Goal: Information Seeking & Learning: Learn about a topic

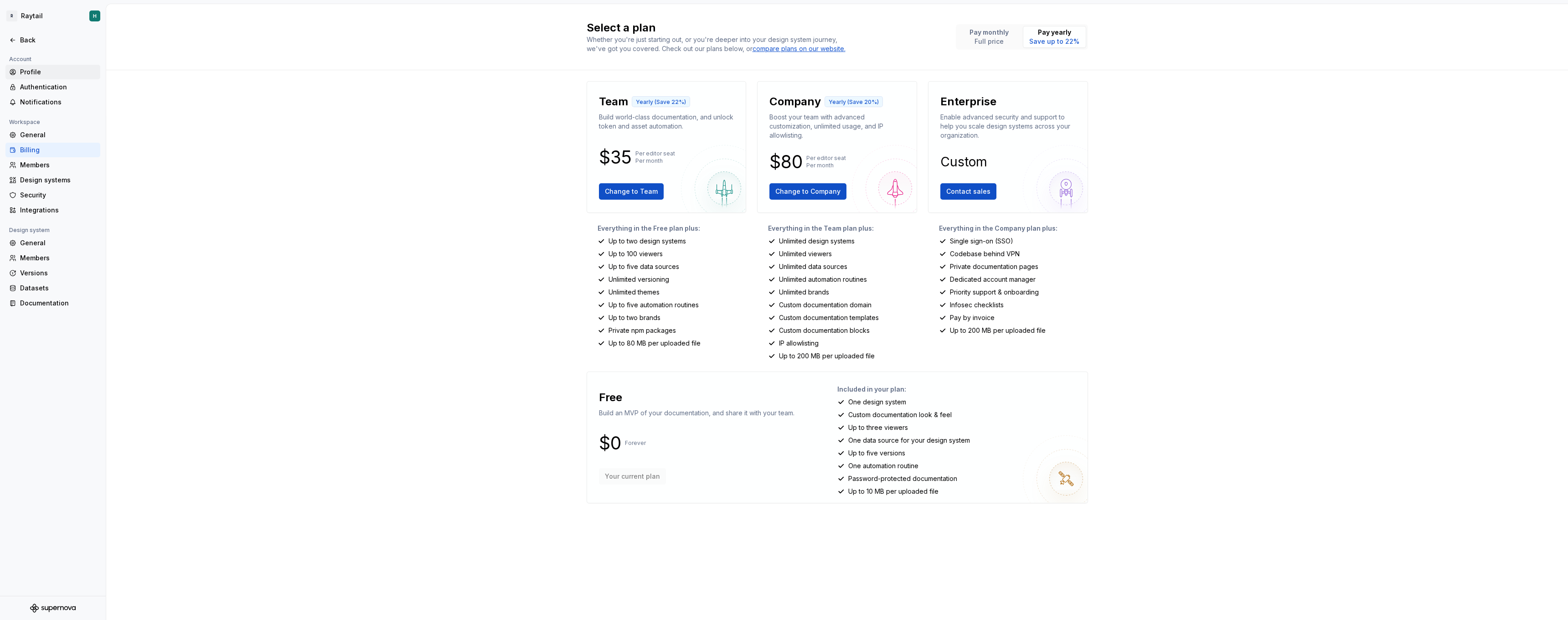
click at [47, 79] on div "Profile" at bounding box center [53, 72] width 94 height 15
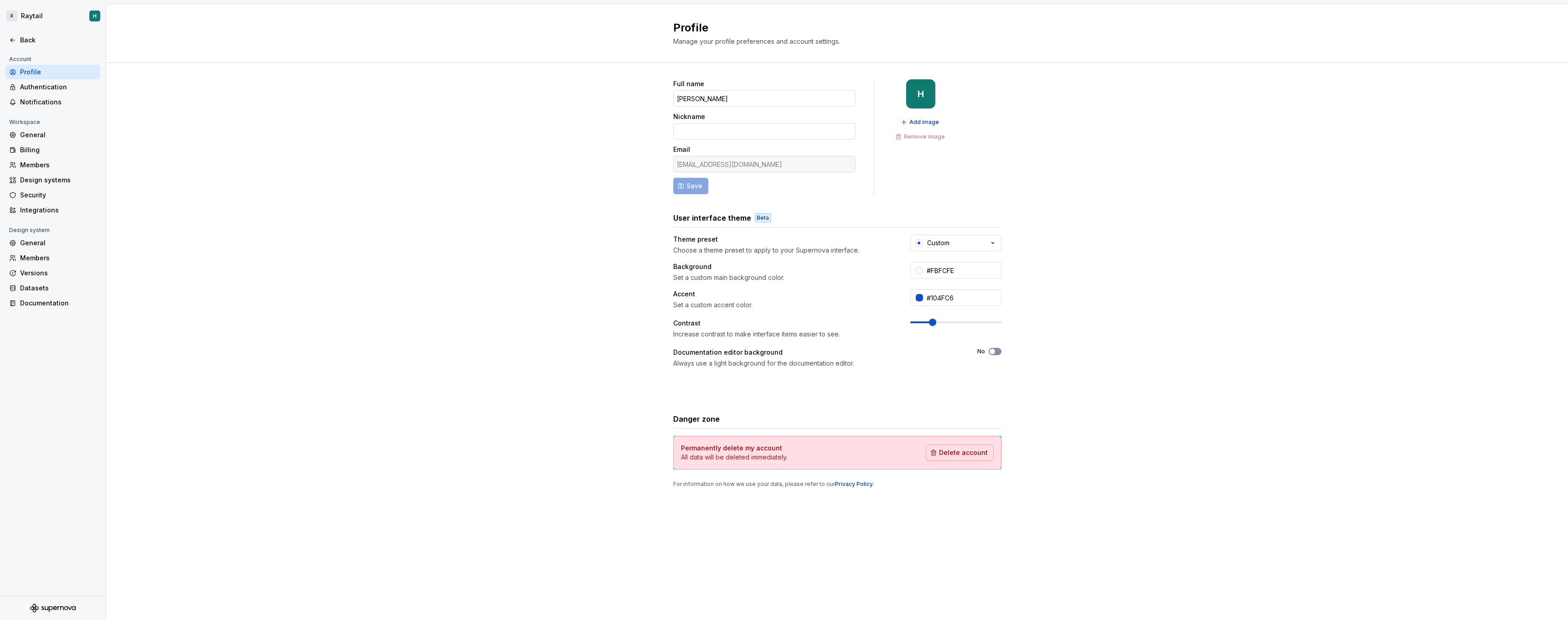
click at [931, 329] on div "Contrast Increase contrast to make interface items easier to see." at bounding box center [838, 328] width 328 height 20
click at [994, 341] on div "Theme preset Choose a theme preset to apply to your Supernova interface. Custom…" at bounding box center [838, 315] width 328 height 161
click at [994, 351] on span "button" at bounding box center [993, 352] width 6 height 6
click at [49, 87] on div "Authentication" at bounding box center [58, 87] width 77 height 9
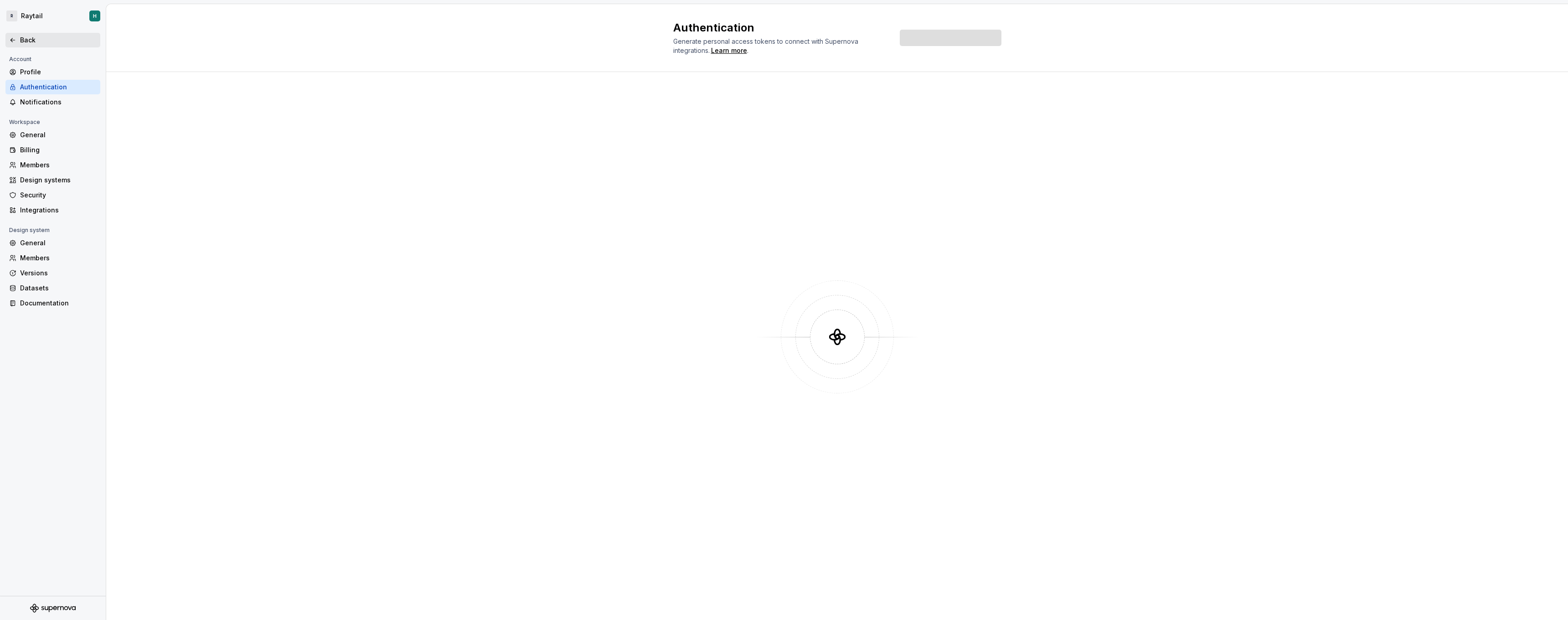
click at [26, 40] on div "Back" at bounding box center [58, 40] width 77 height 9
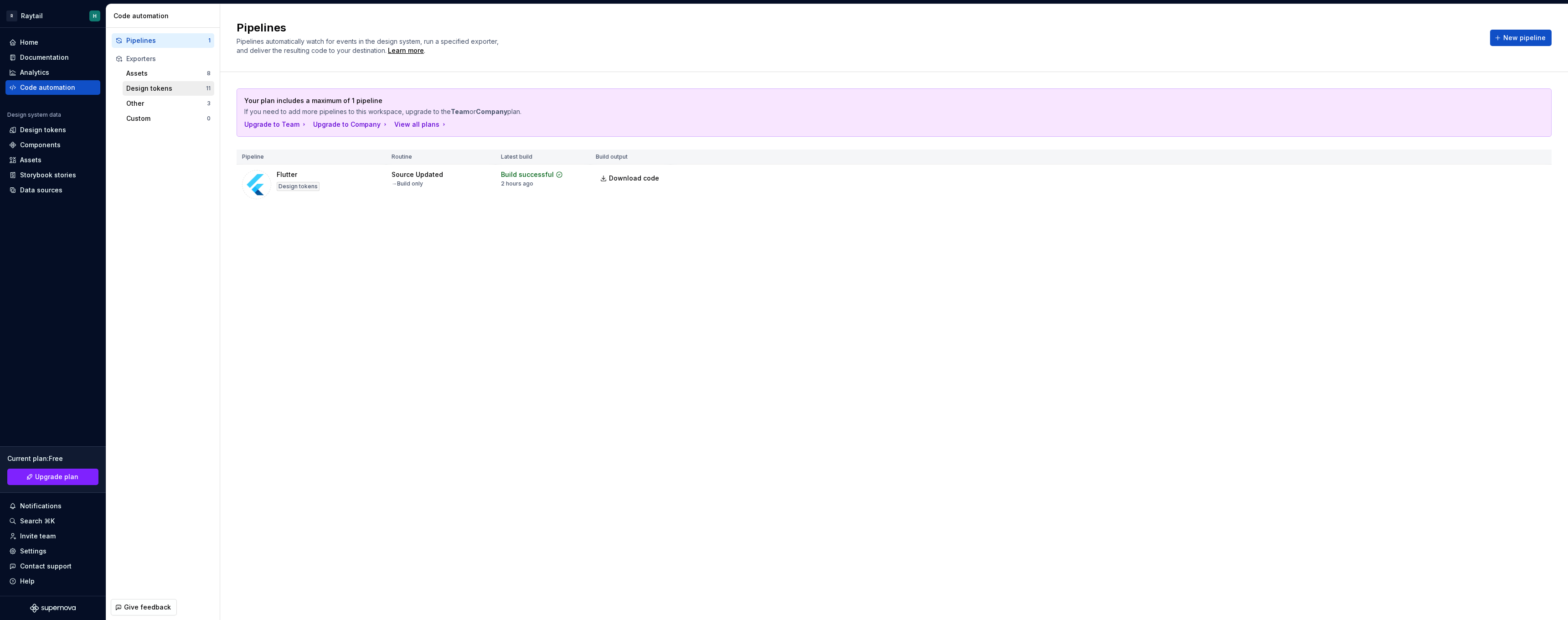
click at [153, 87] on div "Design tokens" at bounding box center [166, 88] width 80 height 9
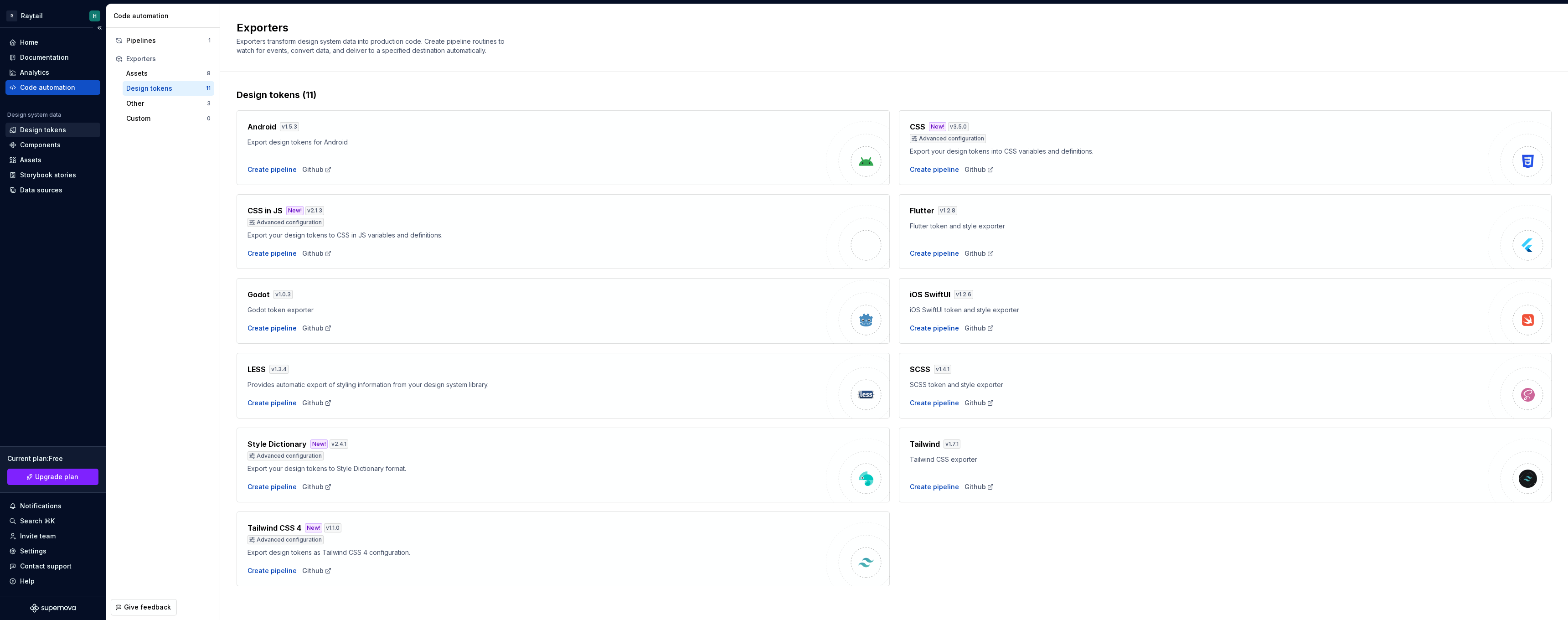
click at [40, 136] on div "Design tokens" at bounding box center [53, 130] width 94 height 15
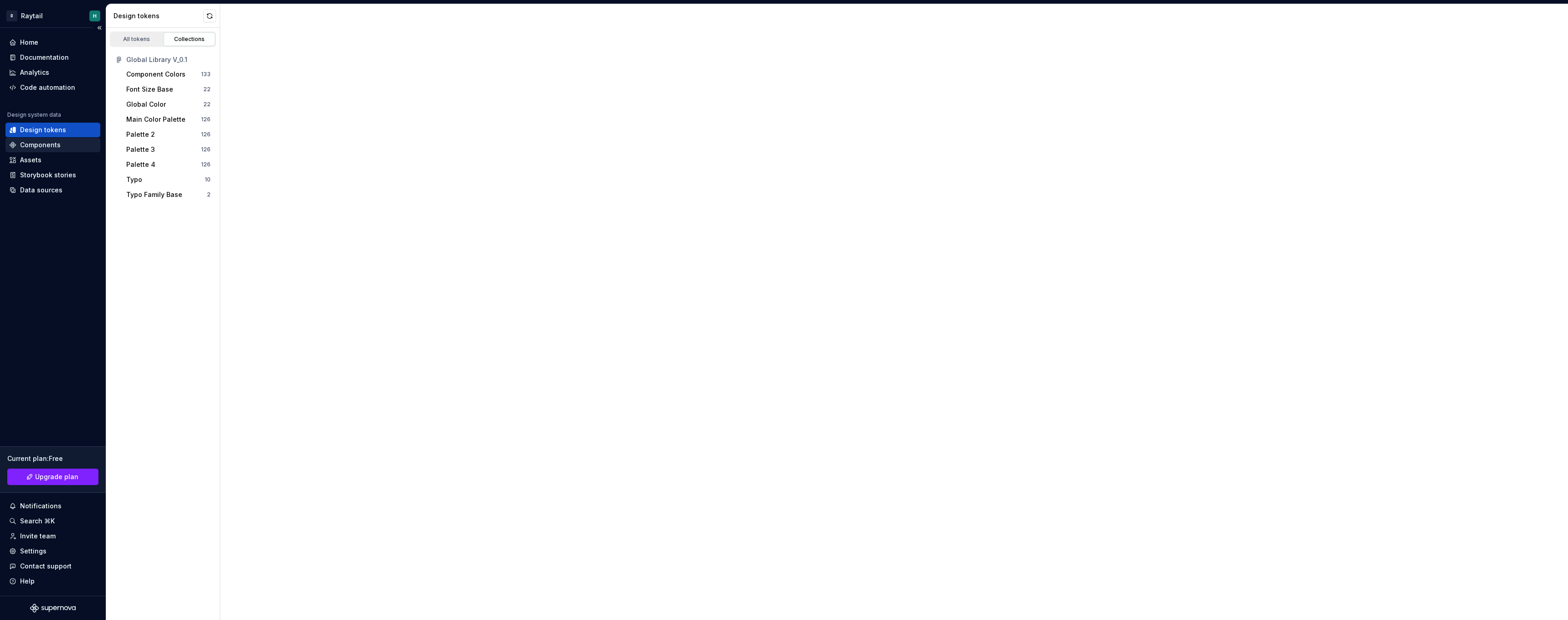
click at [54, 145] on div "Components" at bounding box center [40, 145] width 40 height 9
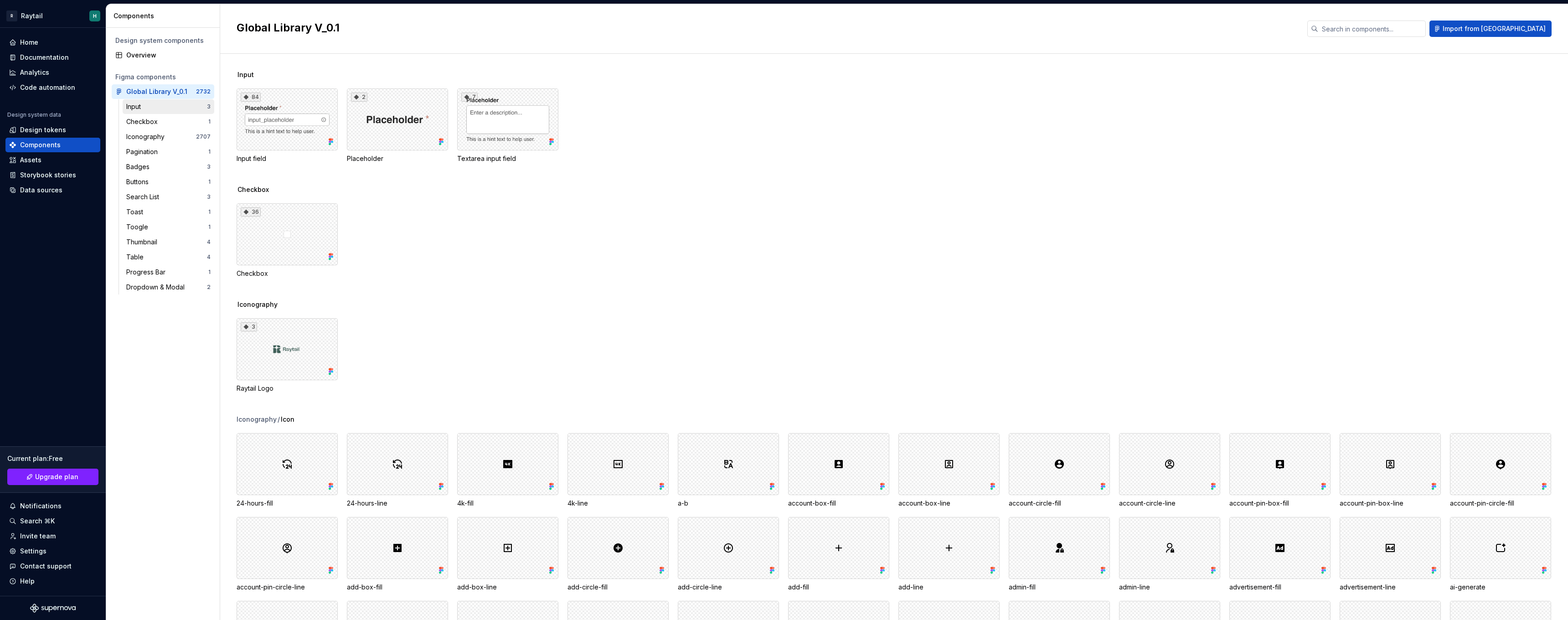
click at [168, 109] on div "Input" at bounding box center [167, 107] width 81 height 9
click at [287, 107] on div "84" at bounding box center [287, 119] width 101 height 62
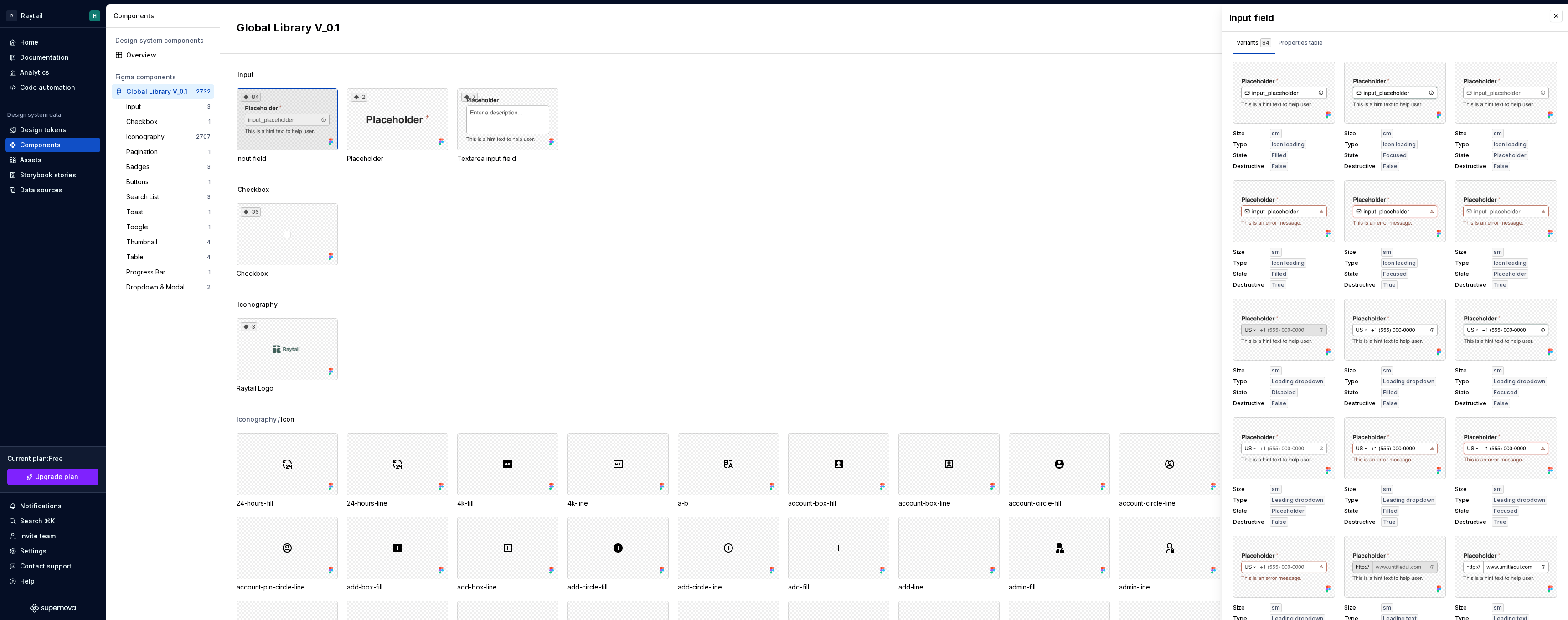
click at [303, 134] on div "84" at bounding box center [287, 119] width 101 height 62
click at [1327, 75] on button "button" at bounding box center [1325, 72] width 13 height 13
click at [1293, 55] on div "Input field Variants 84 Properties table Size sm Type Icon leading State Filled…" at bounding box center [1395, 314] width 346 height 620
click at [1297, 45] on div "Properties table" at bounding box center [1301, 43] width 44 height 9
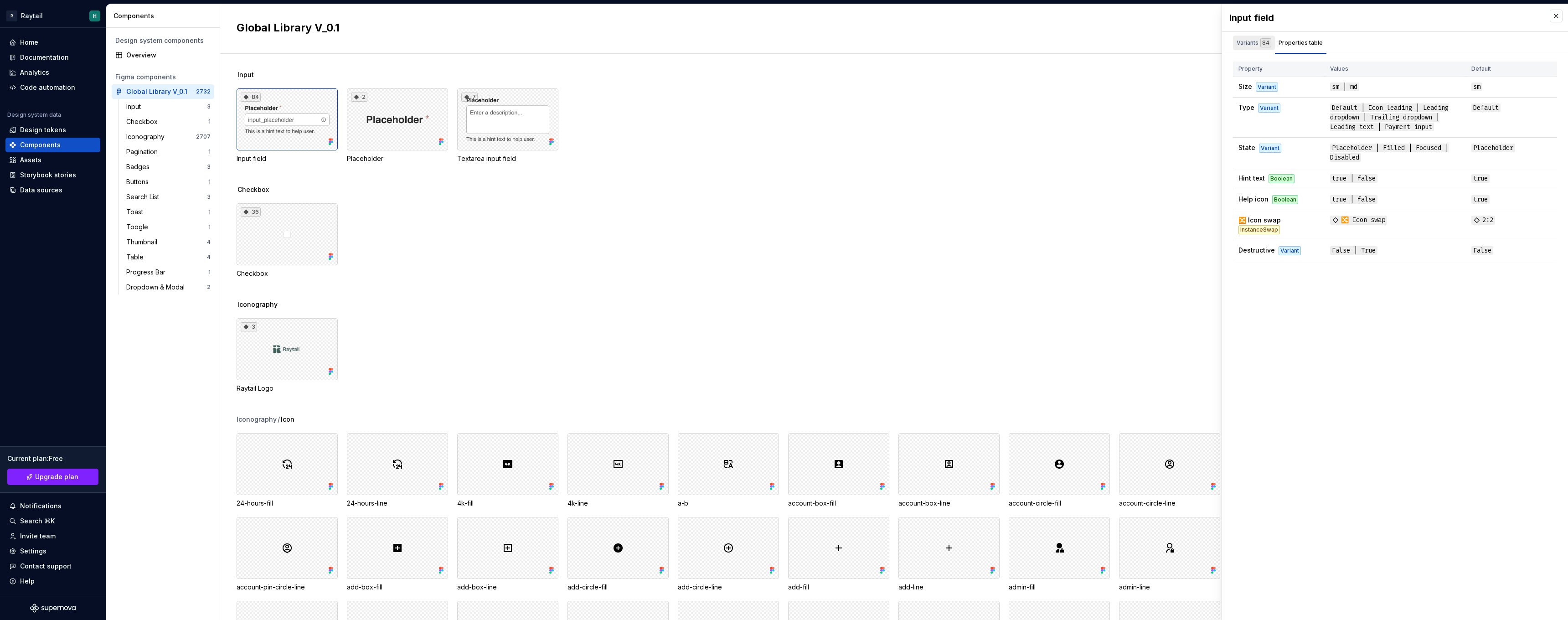
click at [1251, 46] on div "Variants 84" at bounding box center [1254, 43] width 35 height 9
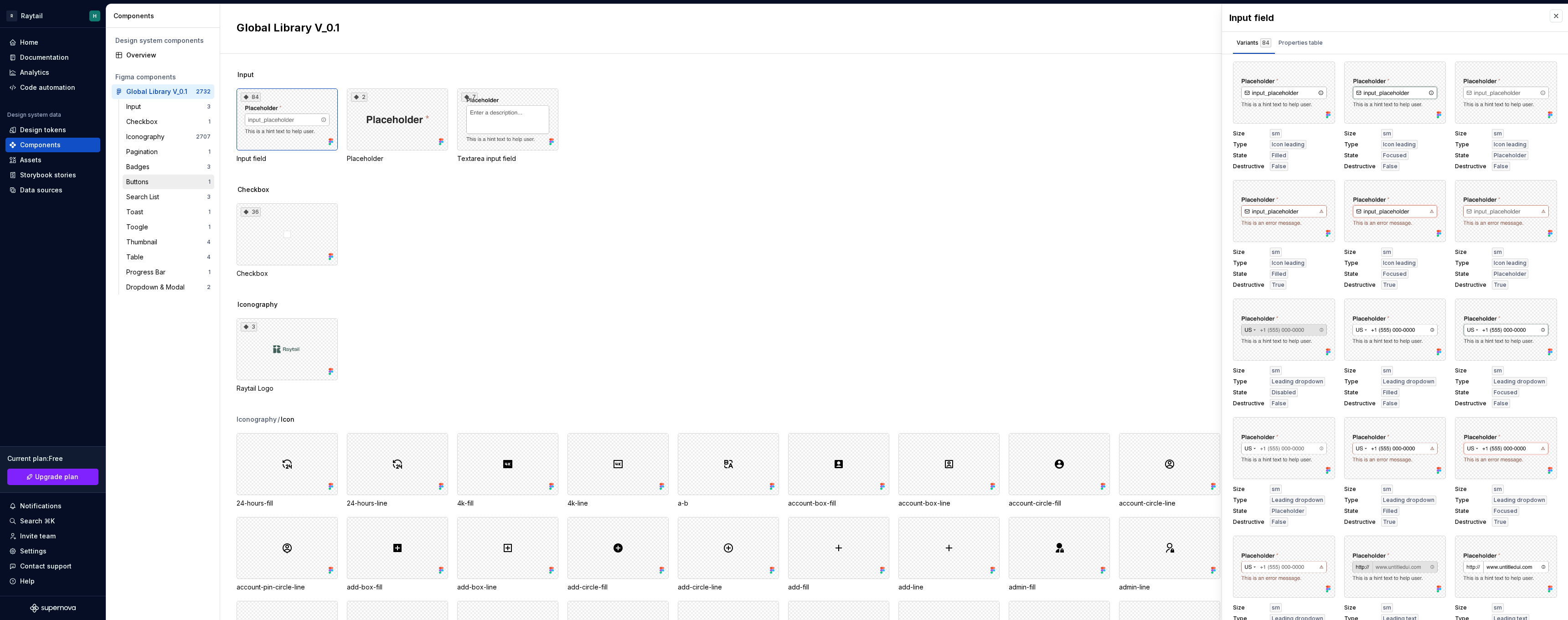
click at [160, 182] on div "Buttons" at bounding box center [167, 182] width 82 height 9
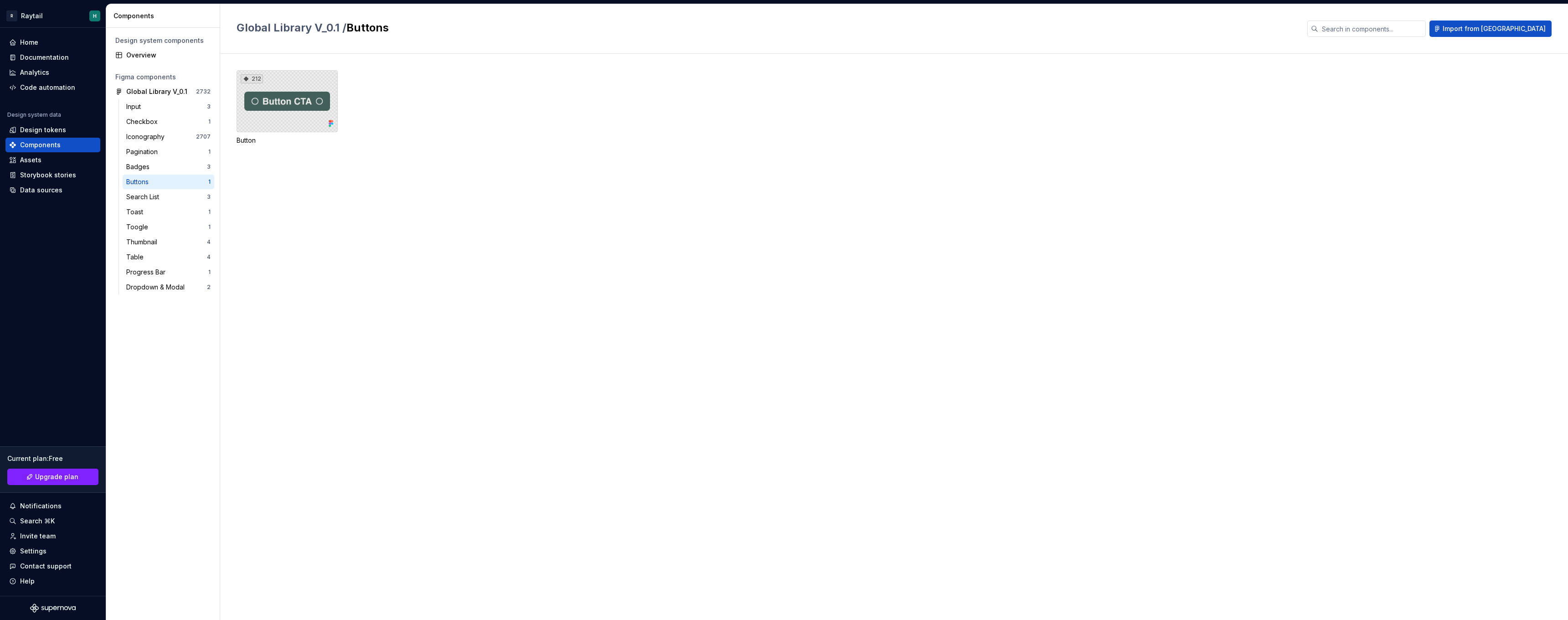
click at [303, 115] on div "212" at bounding box center [287, 101] width 101 height 62
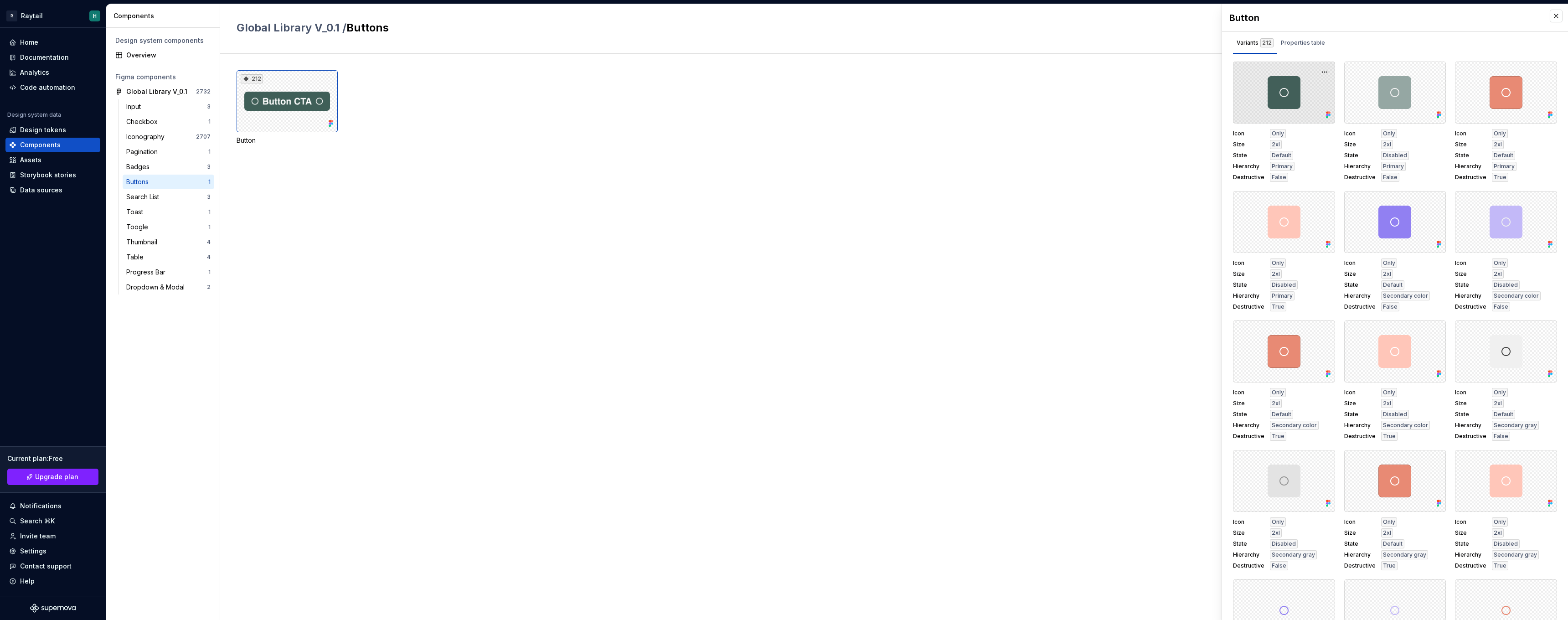
click at [1282, 115] on div at bounding box center [1285, 92] width 102 height 62
click at [1275, 107] on div at bounding box center [1285, 92] width 102 height 62
click at [1303, 49] on div "Properties table" at bounding box center [1303, 43] width 52 height 15
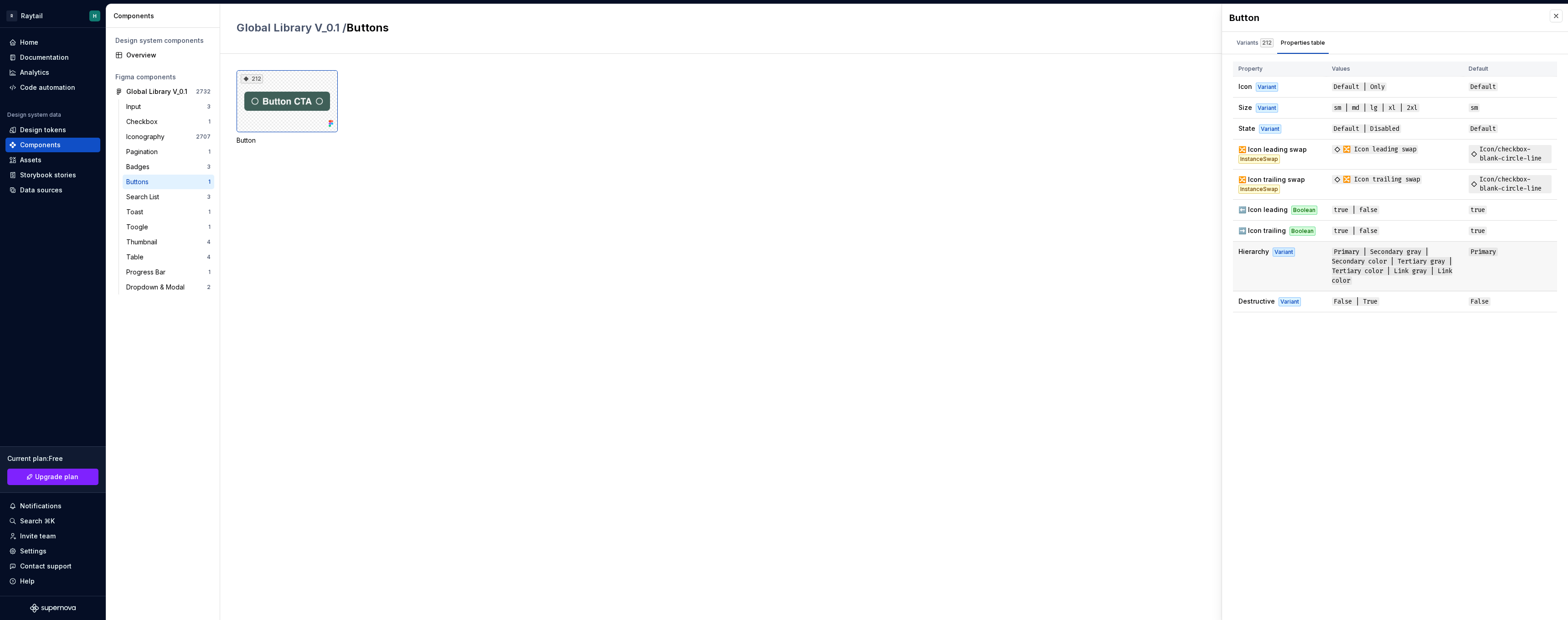
scroll to position [4, 0]
click at [1387, 243] on td "Primary | Secondary gray | Secondary color | Tertiary gray | Tertiary color | L…" at bounding box center [1395, 266] width 136 height 50
click at [1382, 250] on span "Primary | Secondary gray | Secondary color | Tertiary gray | Tertiary color | L…" at bounding box center [1392, 266] width 120 height 38
click at [1265, 38] on div "212" at bounding box center [1267, 43] width 13 height 9
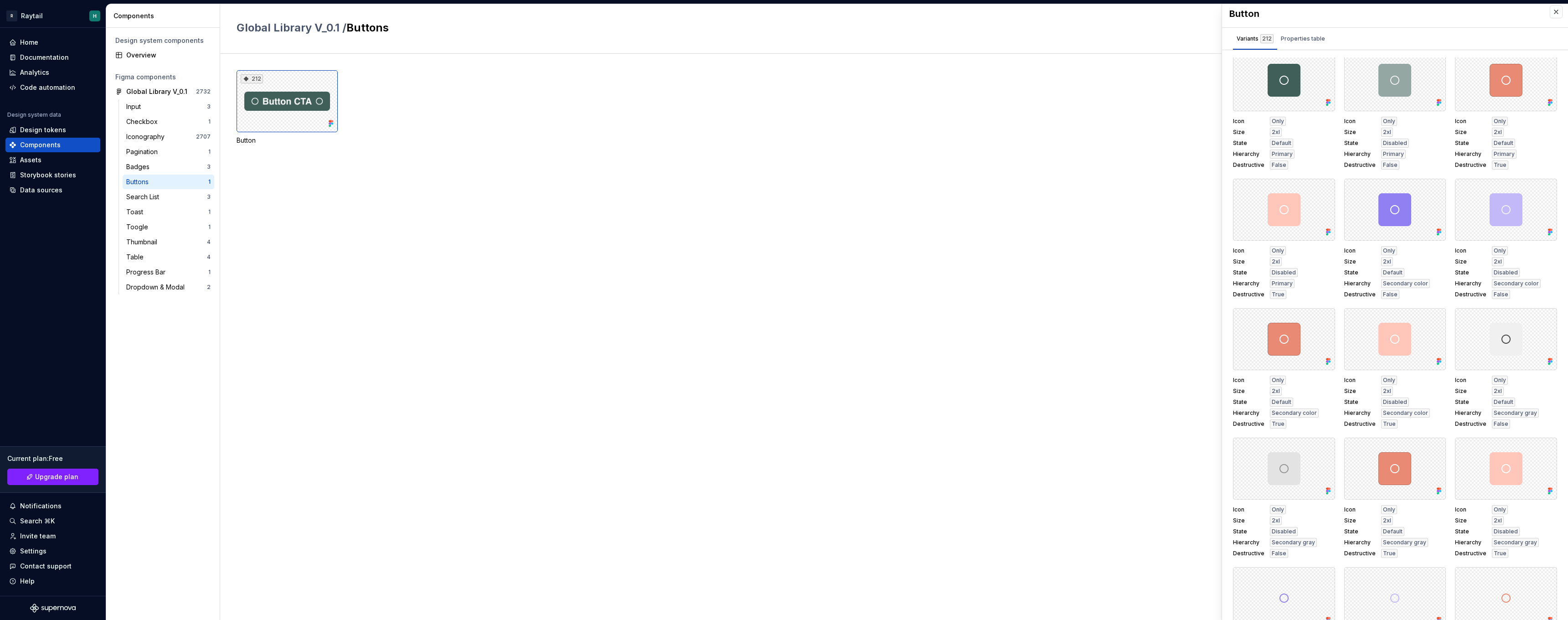
scroll to position [9, 0]
click at [1298, 89] on div at bounding box center [1285, 79] width 102 height 62
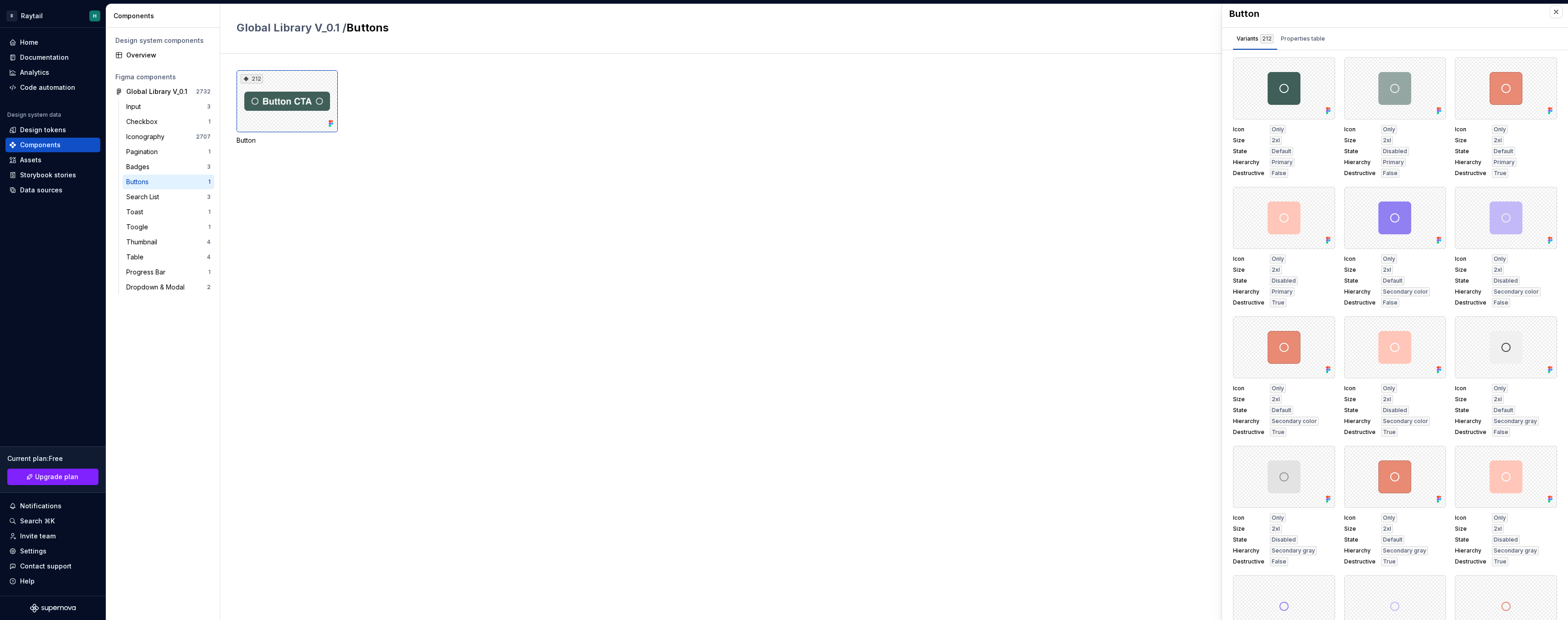
scroll to position [0, 0]
click at [1275, 165] on span "Primary" at bounding box center [1282, 162] width 21 height 7
click at [59, 175] on div "Storybook stories" at bounding box center [48, 175] width 56 height 9
